Goal: Task Accomplishment & Management: Complete application form

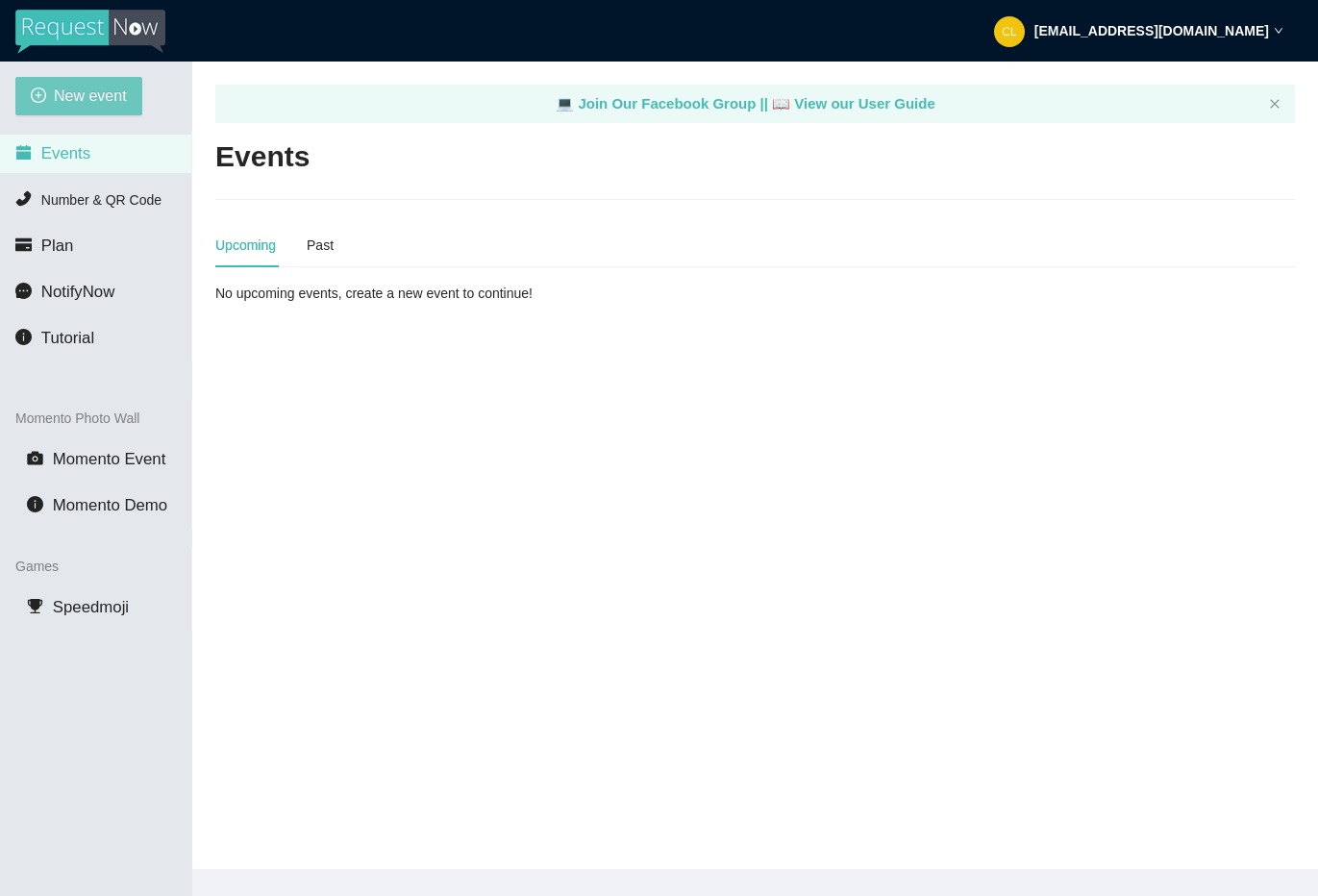
click at [85, 103] on span "New event" at bounding box center [90, 95] width 73 height 24
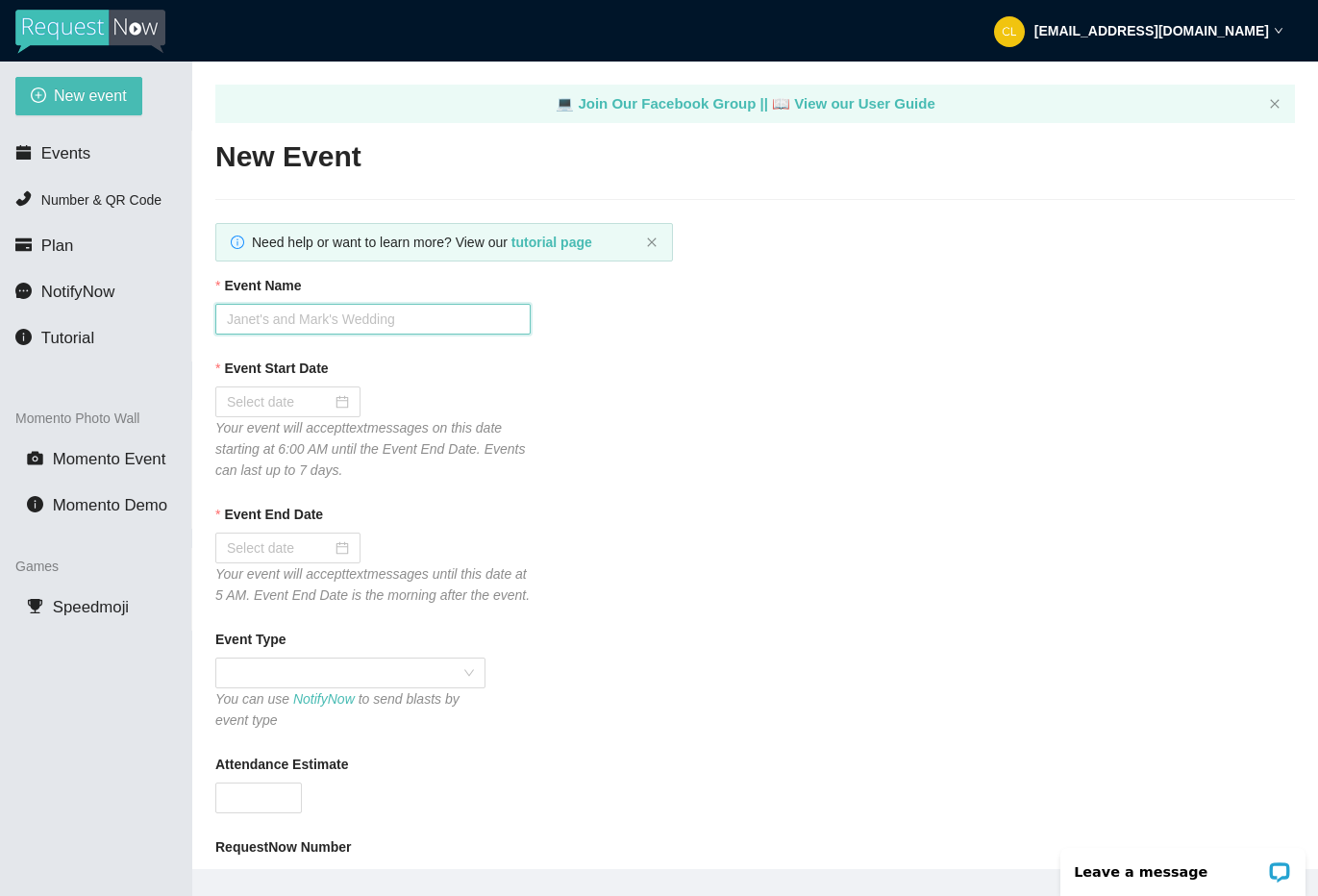
click at [292, 330] on input "Event Name" at bounding box center [373, 318] width 315 height 30
type input "Club Cafe Fridays"
click at [321, 389] on div at bounding box center [288, 401] width 145 height 30
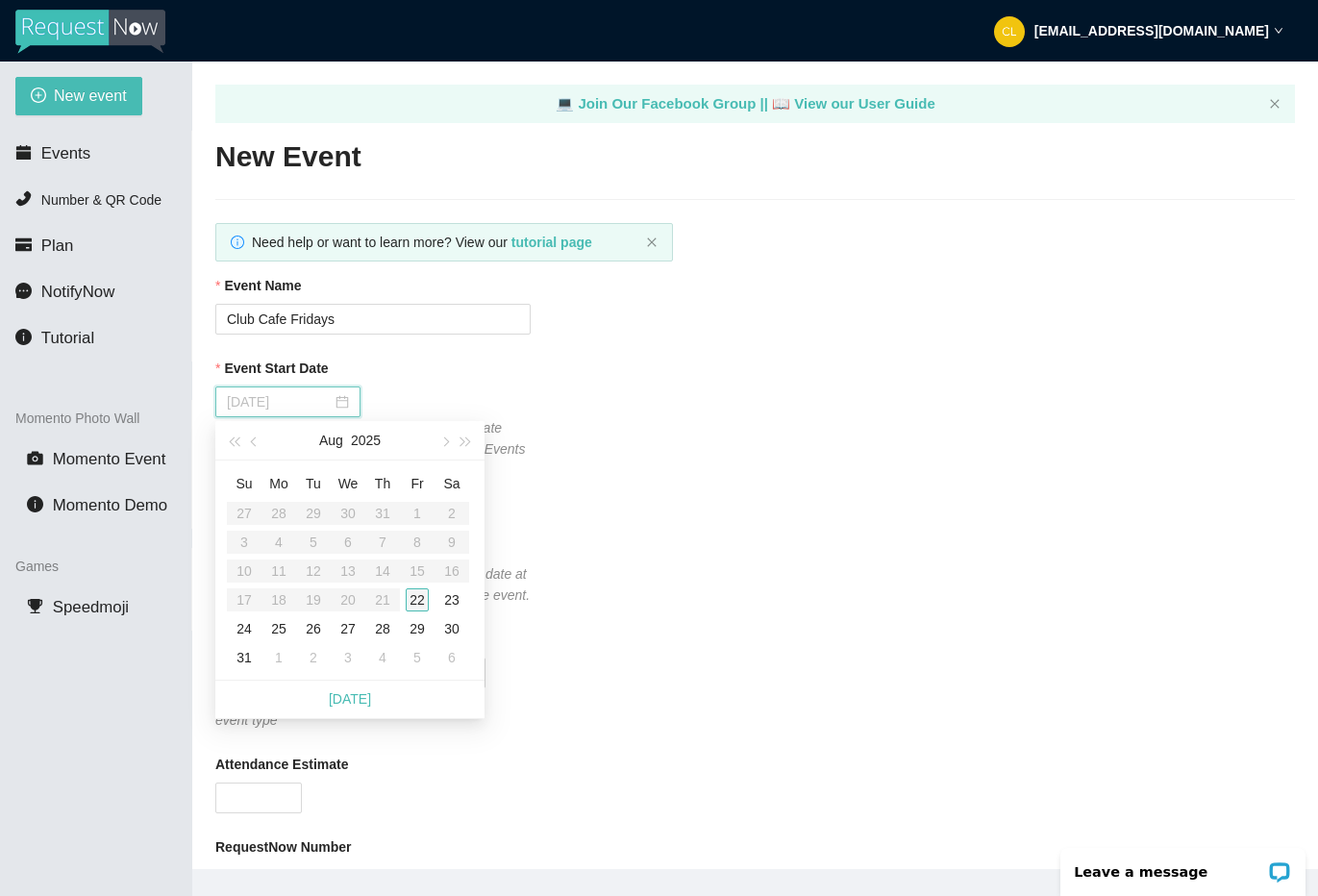
type input "08/22/2025"
click at [419, 598] on div "22" at bounding box center [417, 600] width 24 height 24
type input "08/23/2025"
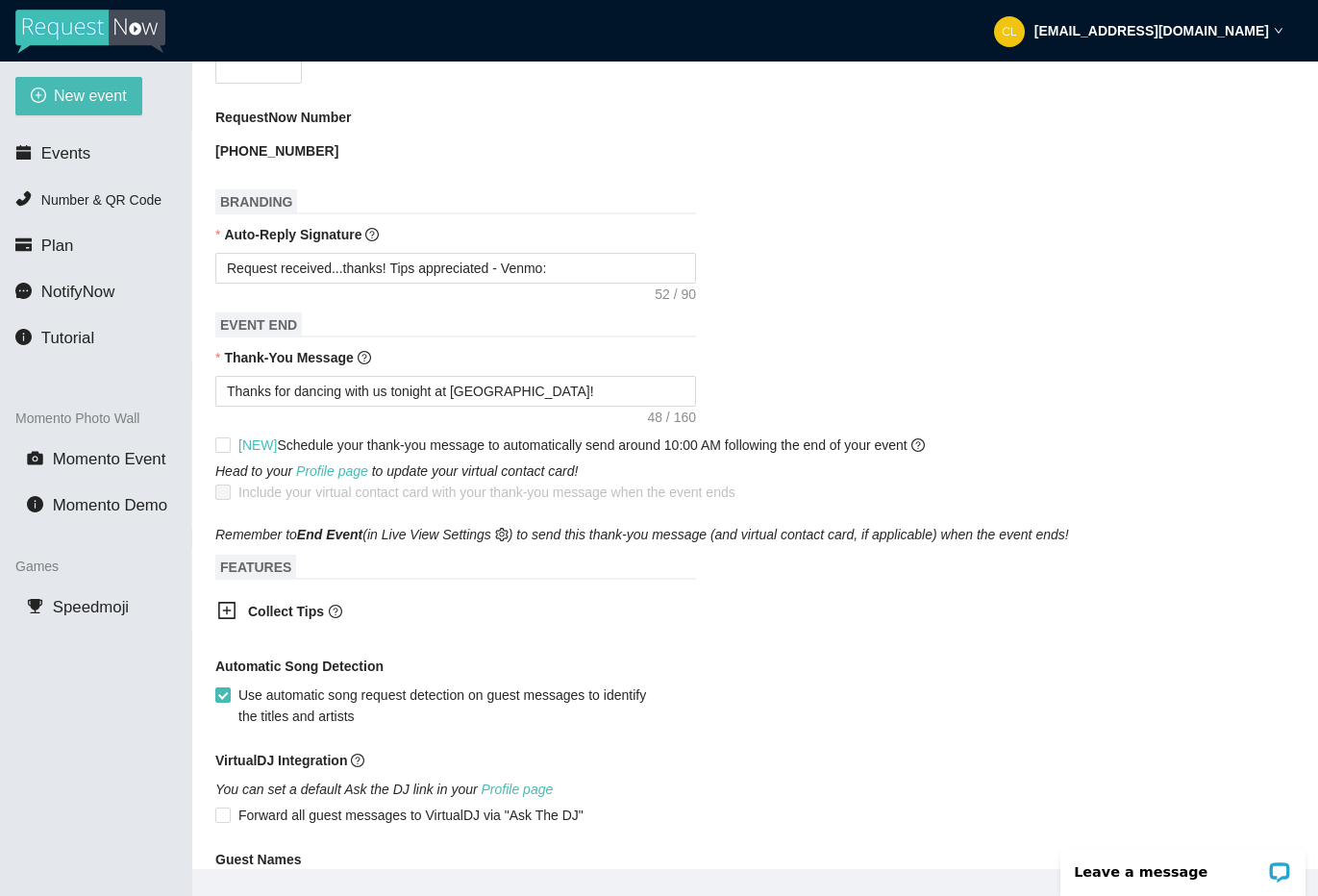
scroll to position [815, 0]
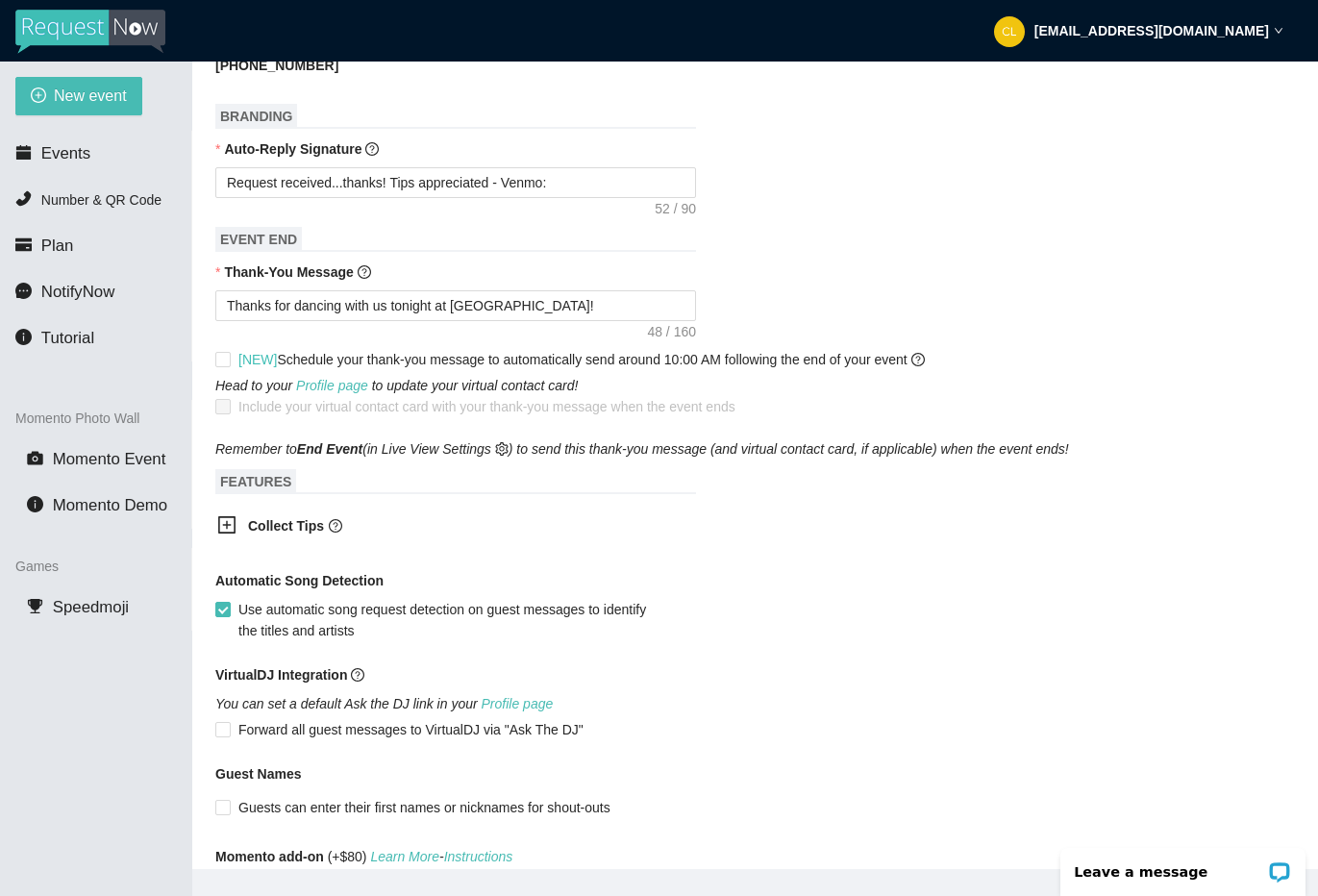
click at [306, 537] on span "Collect Tips" at bounding box center [457, 526] width 419 height 22
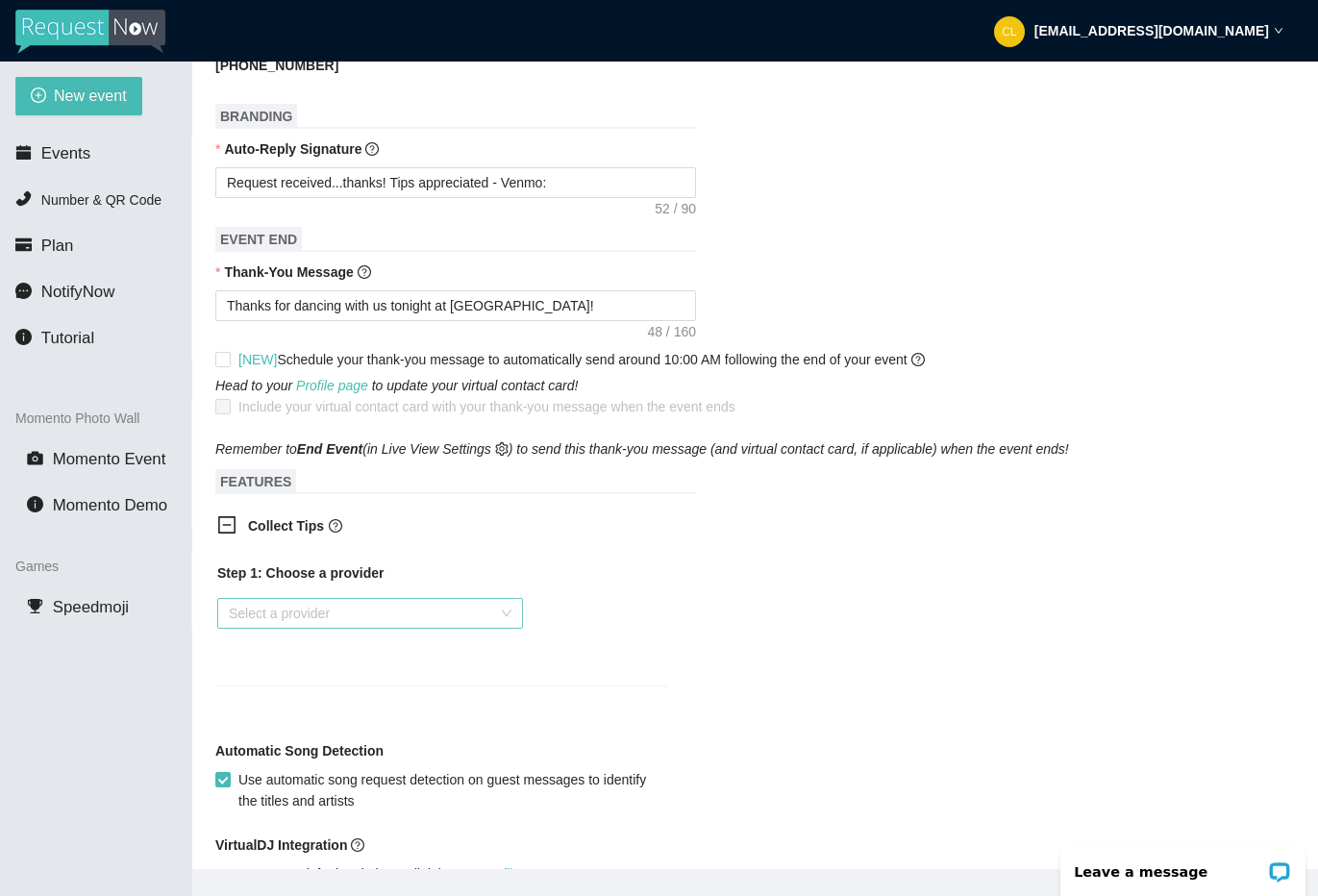
click at [341, 628] on input "search" at bounding box center [363, 612] width 269 height 28
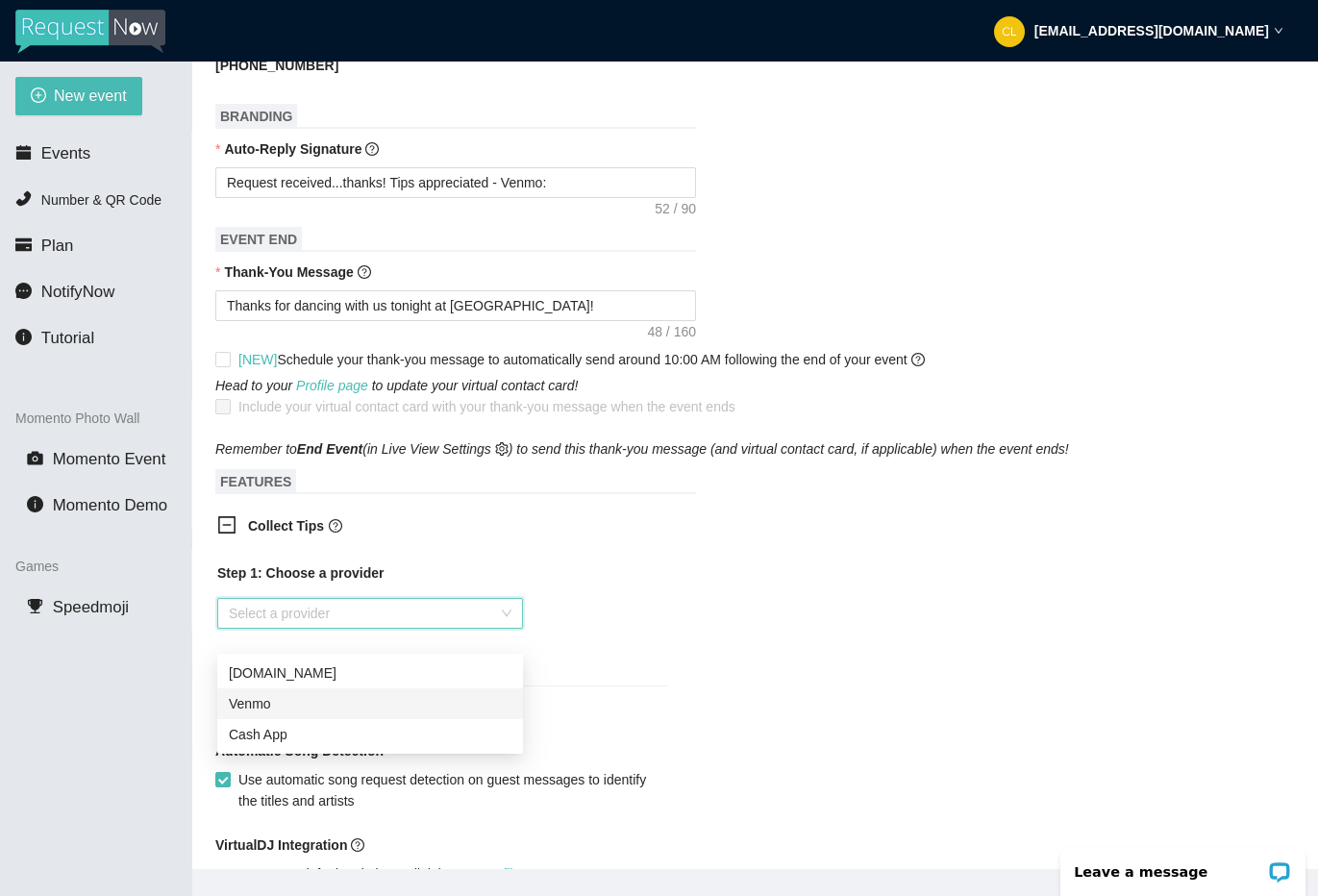
click at [321, 706] on div "Venmo" at bounding box center [370, 704] width 283 height 22
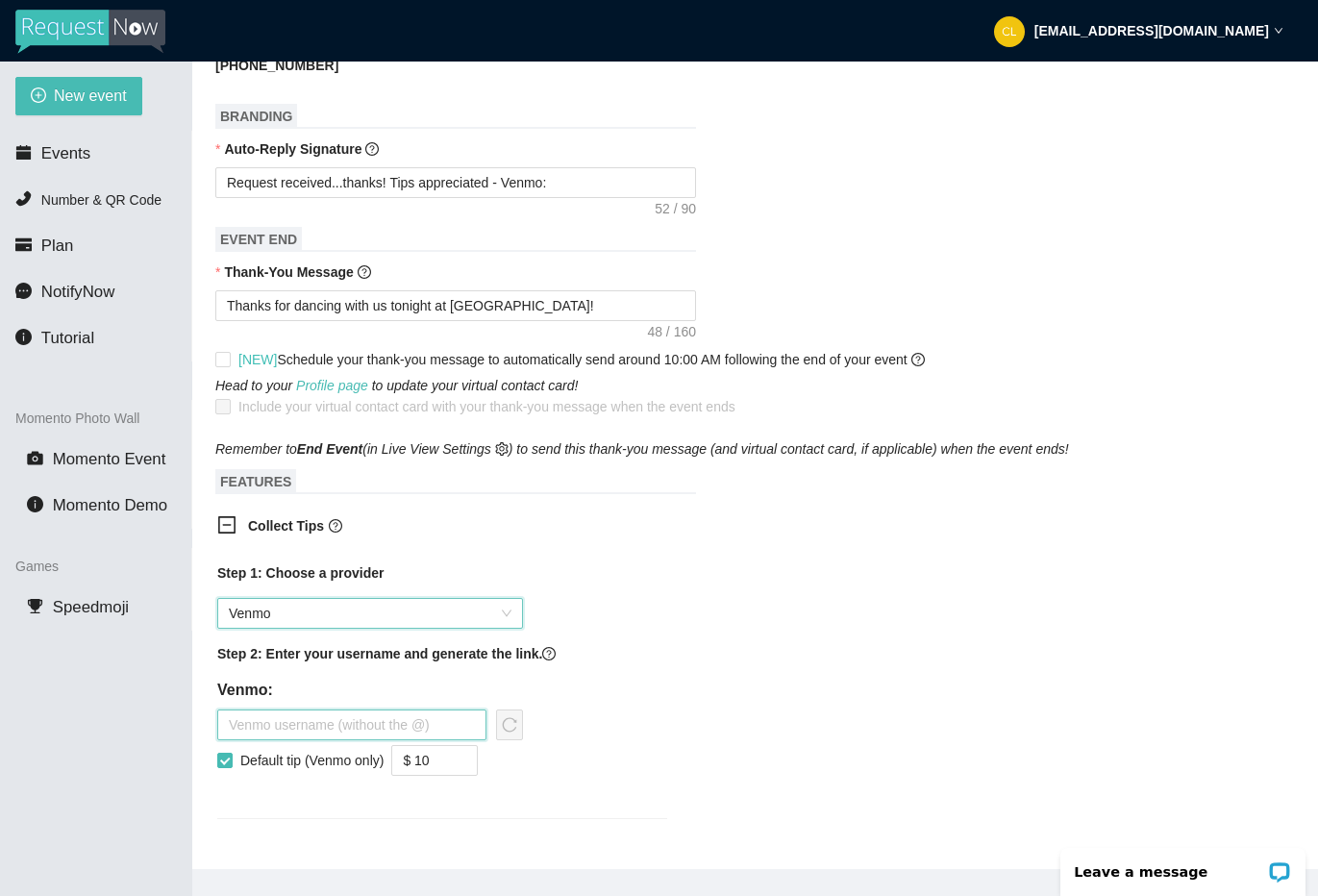
click at [297, 740] on input "text" at bounding box center [352, 724] width 269 height 30
type input "steviepsyclone"
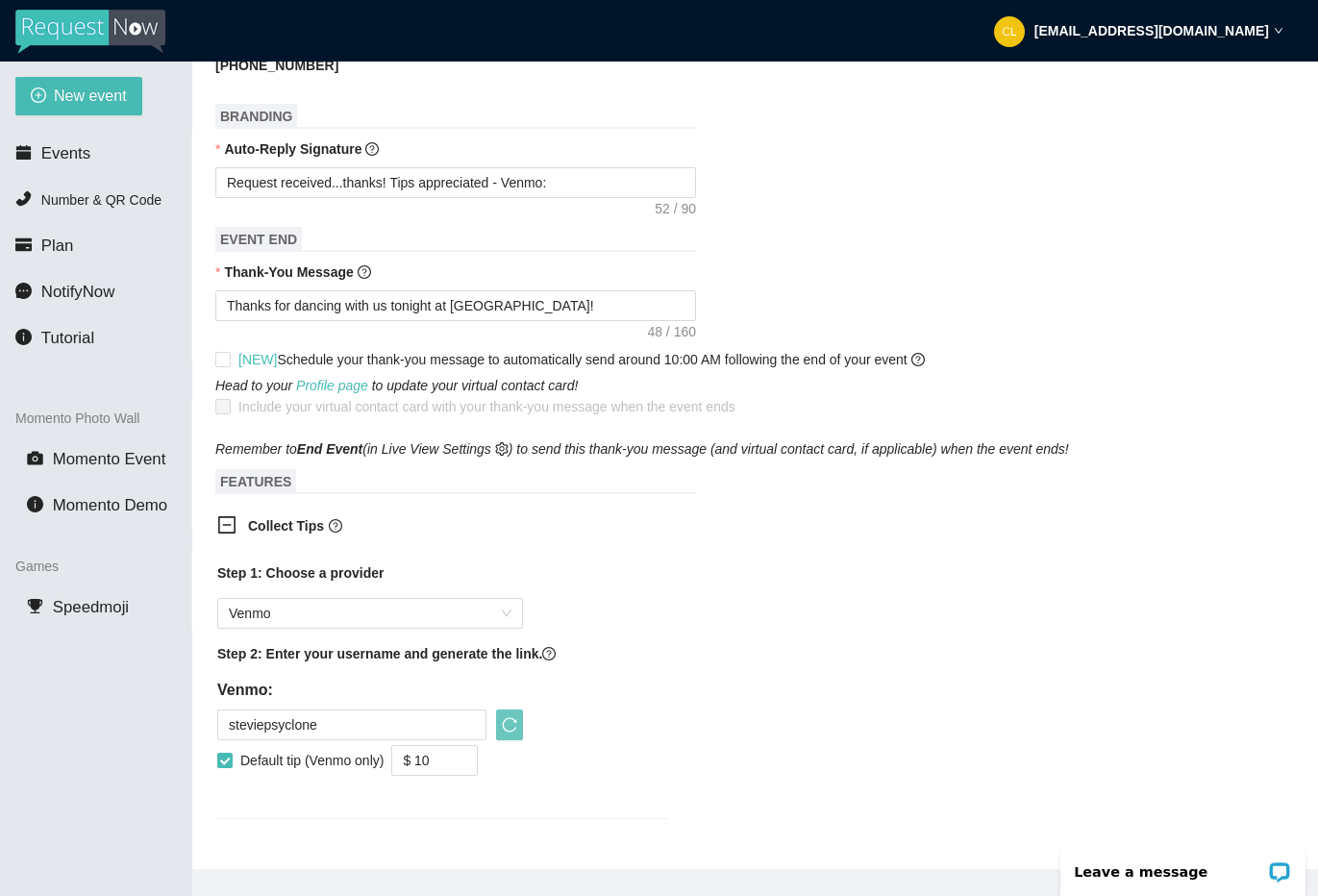
click at [509, 732] on button "button" at bounding box center [508, 724] width 26 height 30
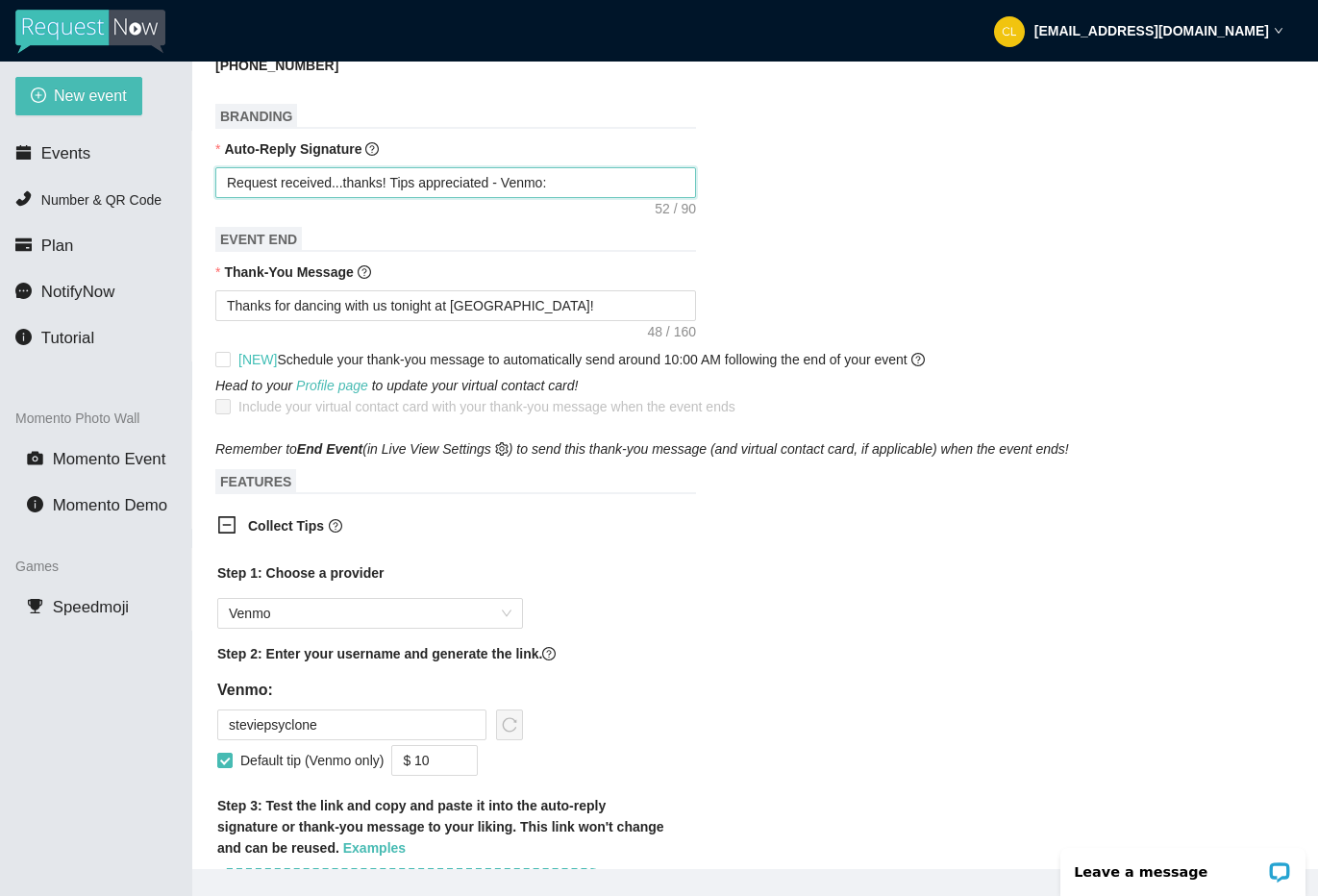
click at [607, 198] on textarea "Request received...thanks! Tips appreciated - Venmo:" at bounding box center [455, 182] width 481 height 30
type textarea "Request received...thanks! Tips appreciated - Venmo:"
paste textarea "https://www.youtube.com/watch?v=sdJv-"
type textarea "Request received...thanks! Tips appreciated - Venmo: https://www.youtube.com/wa…"
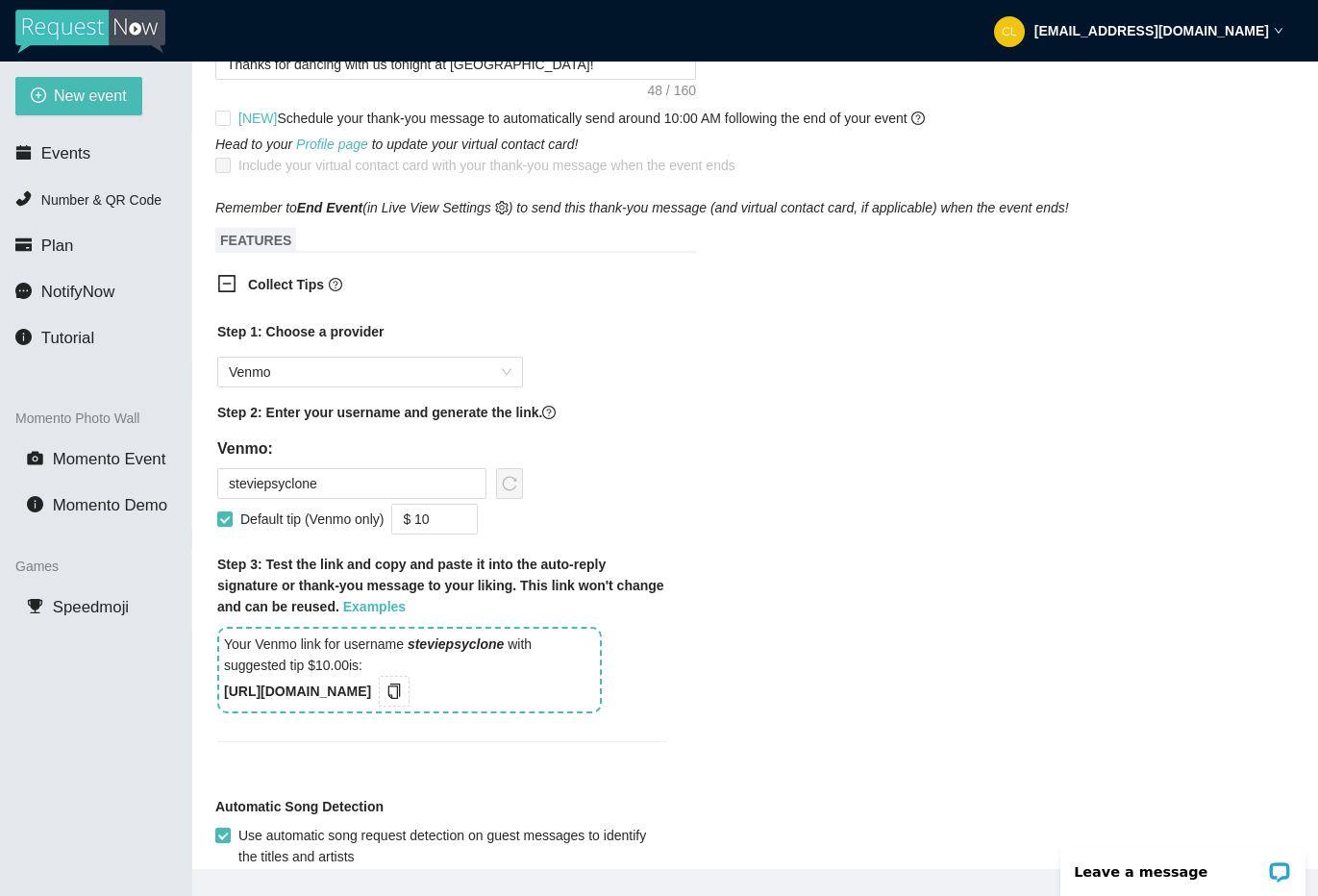
scroll to position [1486, 0]
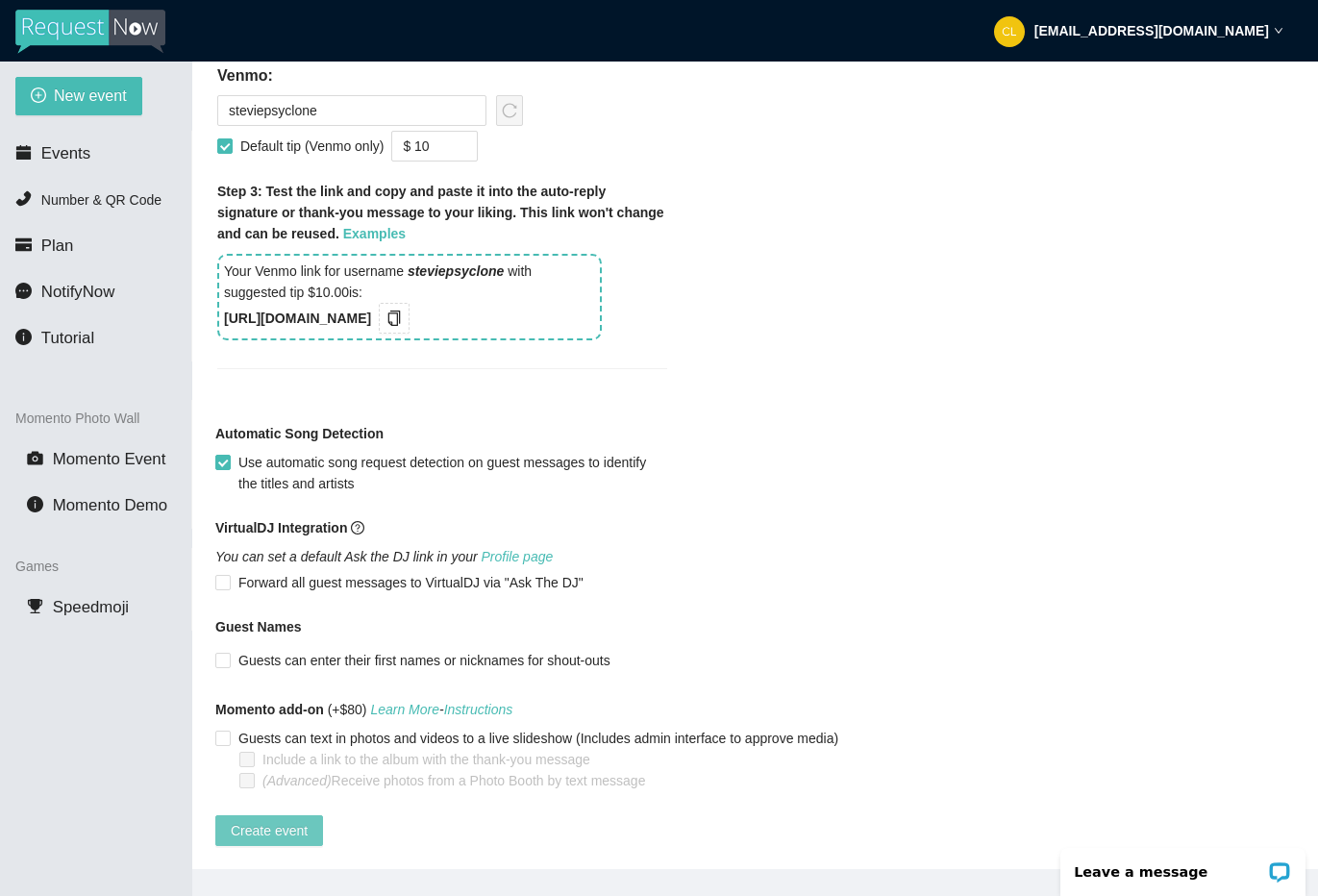
type textarea "Request received...thanks! Tips appreciated - Venmo: https://www.youtube.com/wa…"
click at [260, 820] on span "Create event" at bounding box center [269, 830] width 77 height 22
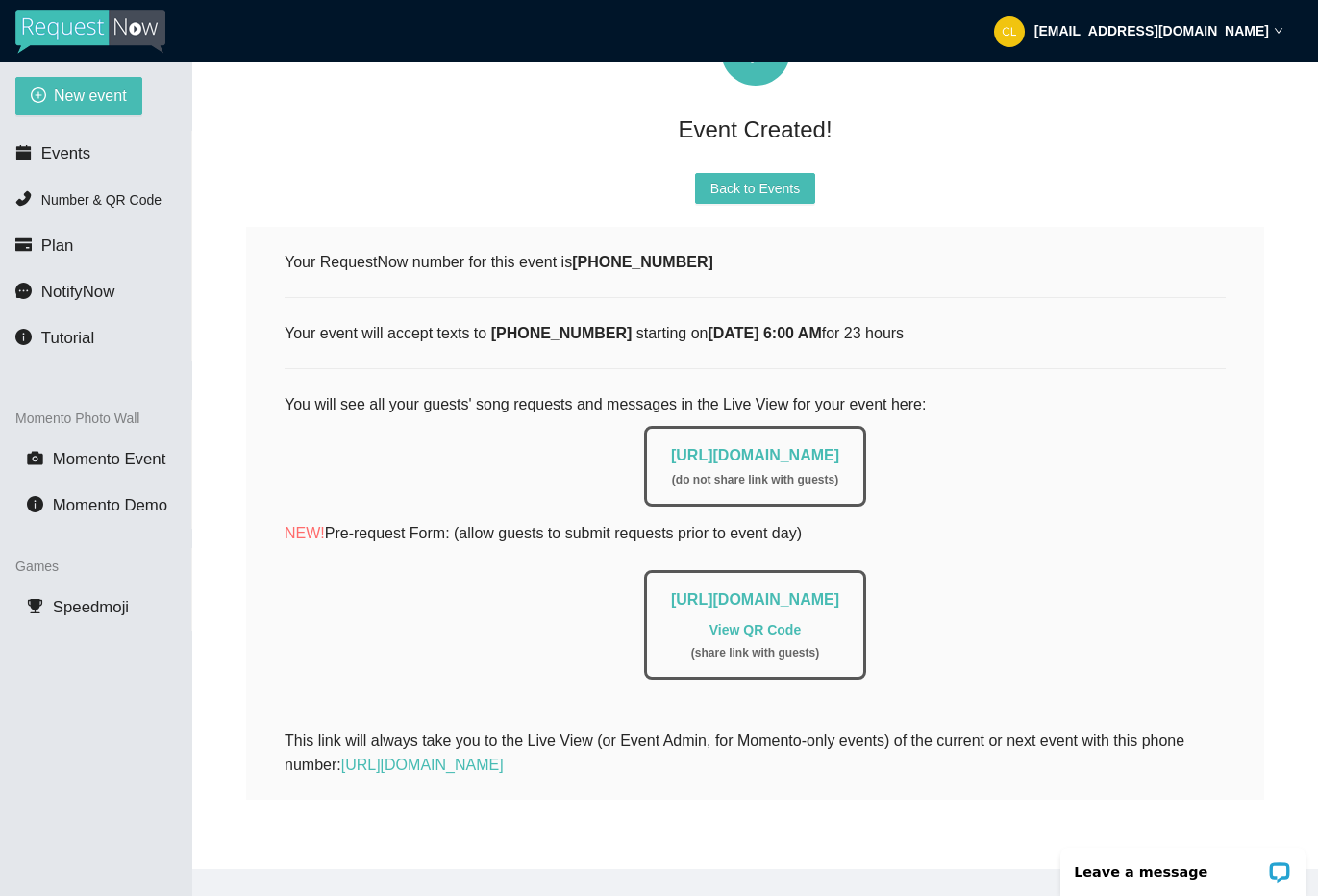
scroll to position [182, 0]
click at [839, 447] on link "https://app.requestnow.io/live/edvgnae" at bounding box center [755, 454] width 168 height 17
